Goal: Understand process/instructions: Learn how to perform a task or action

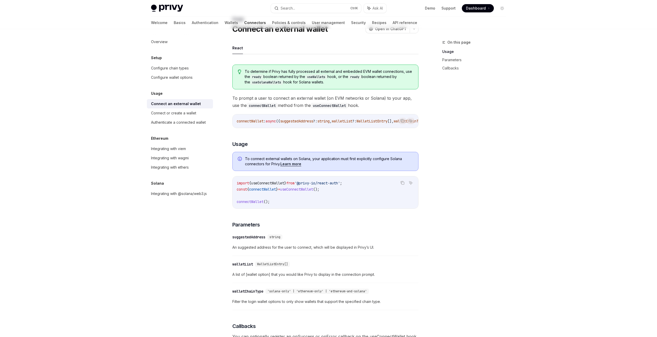
scroll to position [26, 0]
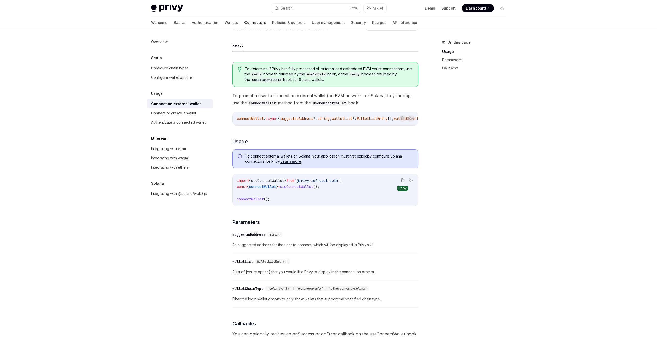
click at [404, 182] on icon "Copy the contents from the code block" at bounding box center [402, 180] width 4 height 4
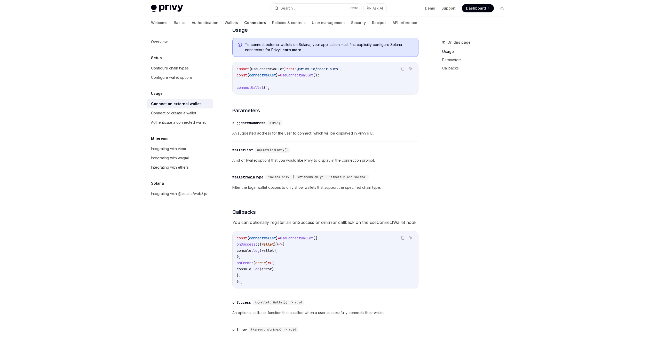
scroll to position [127, 0]
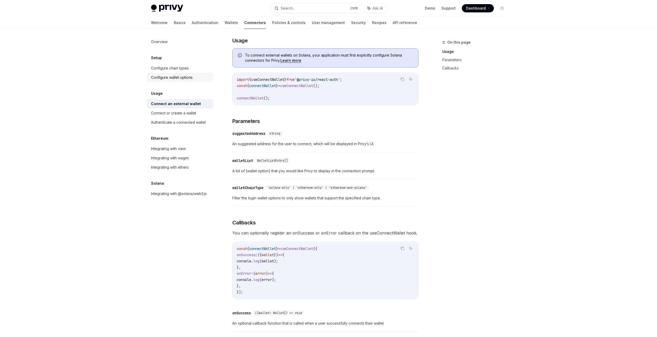
click at [177, 80] on div "Configure wallet options" at bounding box center [172, 77] width 42 height 6
type textarea "*"
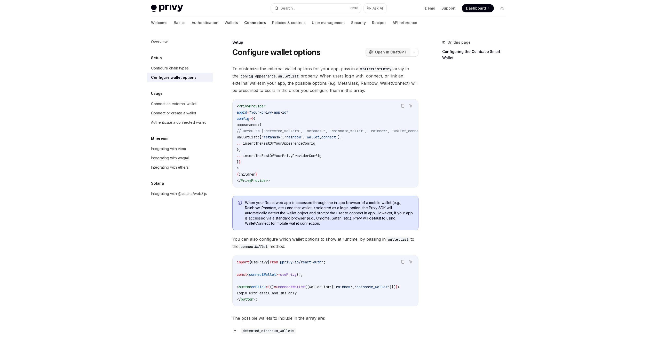
click at [398, 48] on button "OpenAI Open in ChatGPT" at bounding box center [387, 52] width 44 height 9
